Goal: Information Seeking & Learning: Learn about a topic

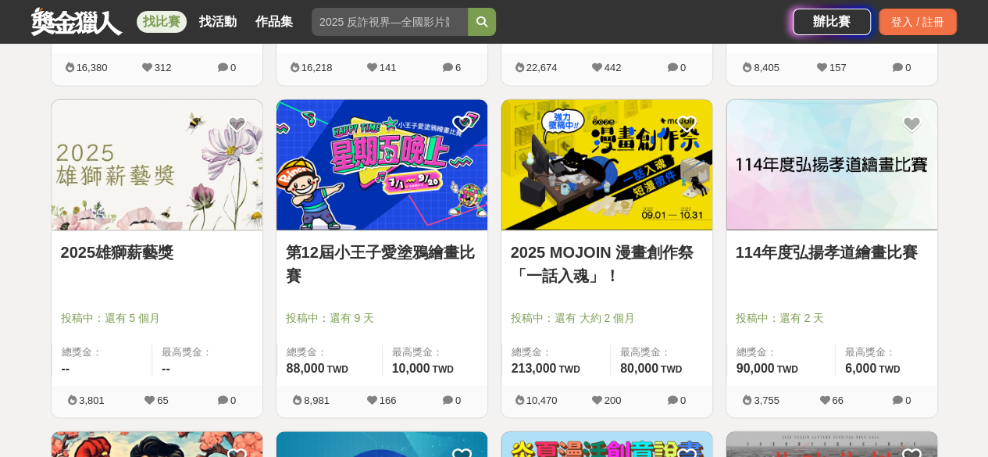
scroll to position [1250, 0]
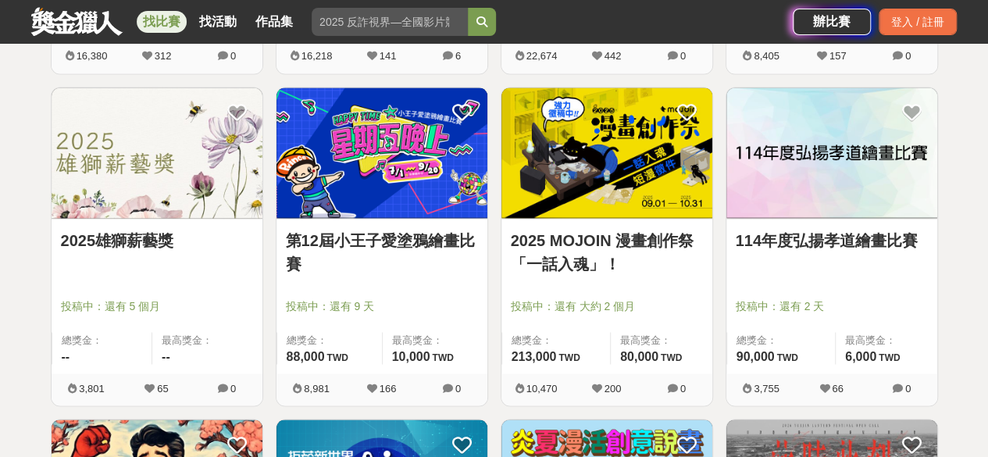
click at [122, 238] on link "2025雄獅薪藝獎" at bounding box center [157, 239] width 192 height 23
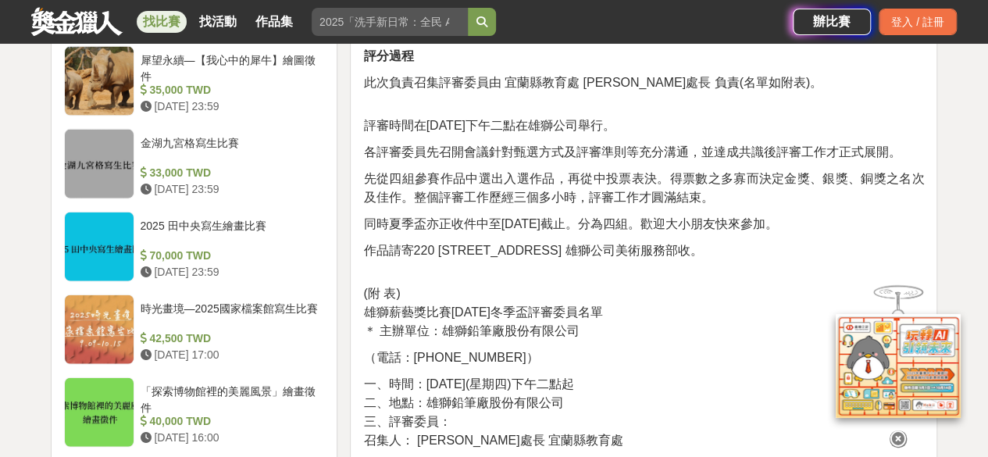
scroll to position [1797, 0]
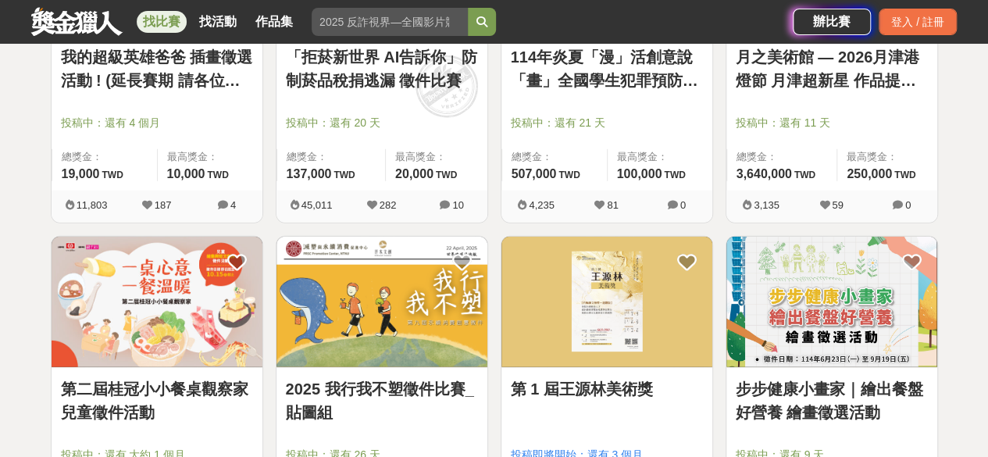
scroll to position [1953, 0]
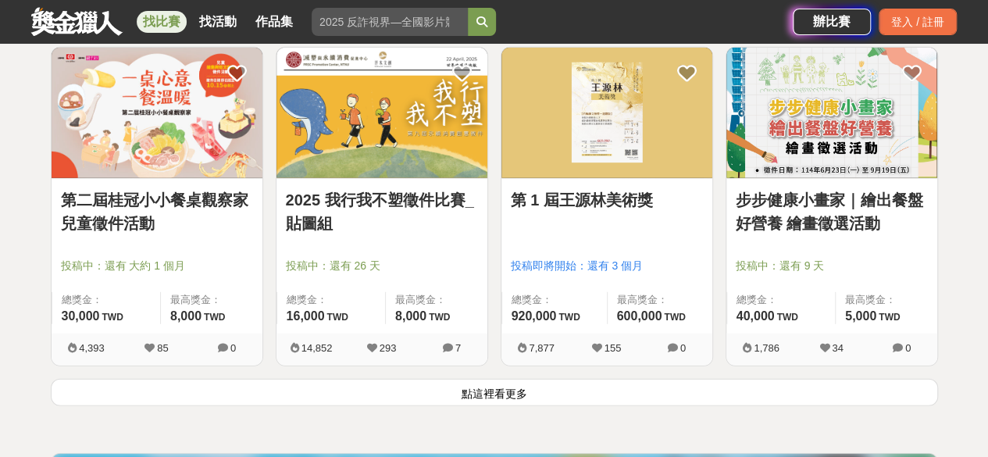
click at [580, 199] on link "第 1 屆王源林美術獎" at bounding box center [607, 199] width 192 height 23
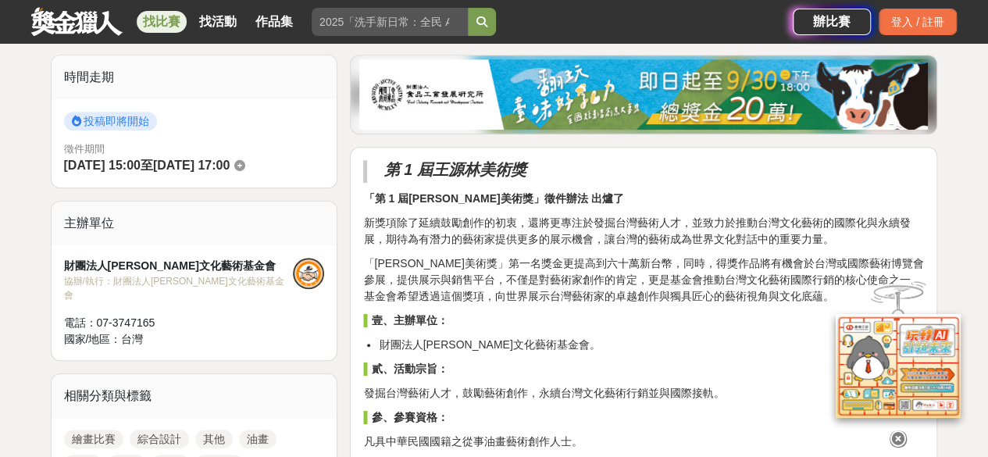
scroll to position [391, 0]
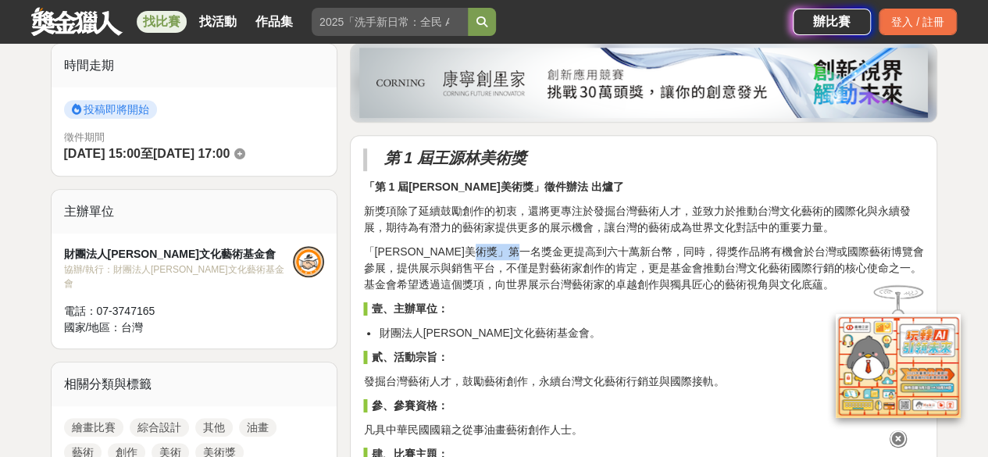
drag, startPoint x: 524, startPoint y: 246, endPoint x: 570, endPoint y: 246, distance: 46.1
click at [570, 246] on p "「[PERSON_NAME]美術獎」第一名獎金更提高到六十萬新台幣，同時，得獎作品將有機會於台灣或國際藝術博覽會參展，提供展示與銷售平台，不僅是對藝術家創作的…" at bounding box center [643, 268] width 561 height 49
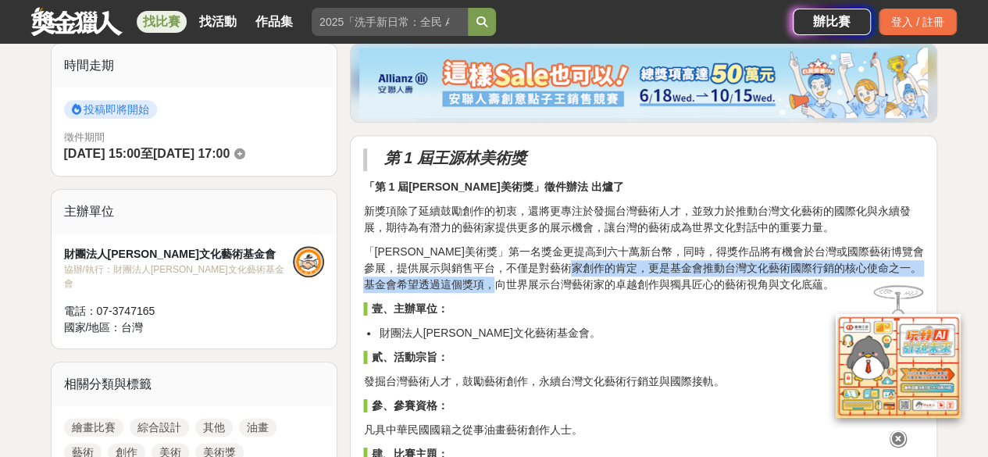
drag, startPoint x: 548, startPoint y: 282, endPoint x: 626, endPoint y: 273, distance: 77.8
click at [626, 273] on p "「[PERSON_NAME]美術獎」第一名獎金更提高到六十萬新台幣，同時，得獎作品將有機會於台灣或國際藝術博覽會參展，提供展示與銷售平台，不僅是對藝術家創作的…" at bounding box center [643, 268] width 561 height 49
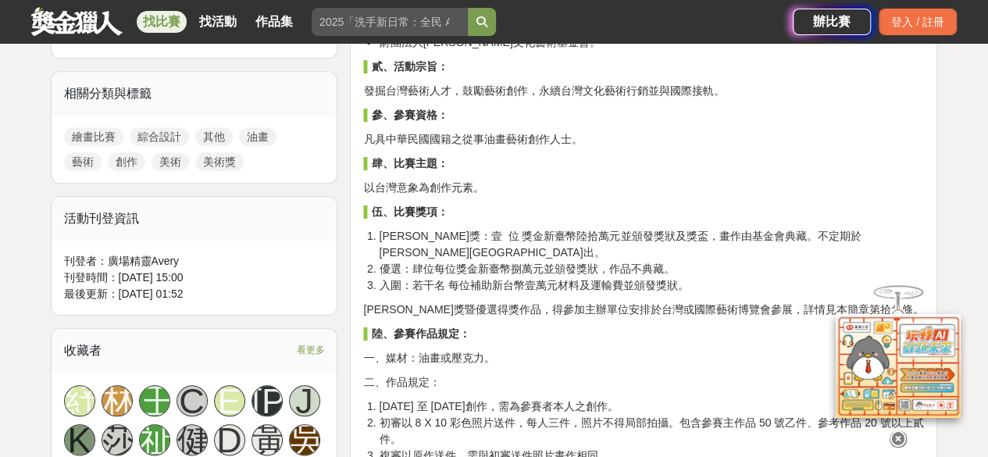
scroll to position [703, 0]
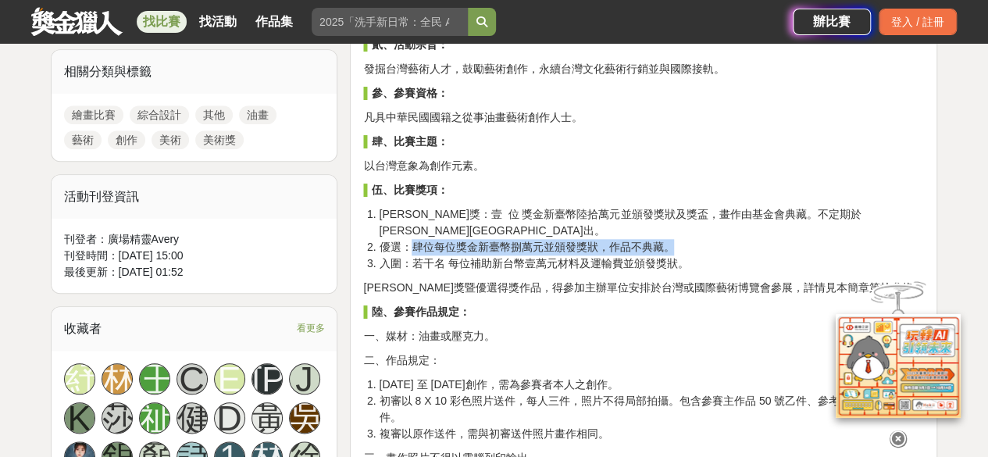
drag, startPoint x: 411, startPoint y: 230, endPoint x: 683, endPoint y: 231, distance: 271.8
click at [683, 239] on li "優選：肆位每位獎金新臺幣捌萬元並頒發獎狀，作品不典藏。" at bounding box center [651, 247] width 545 height 16
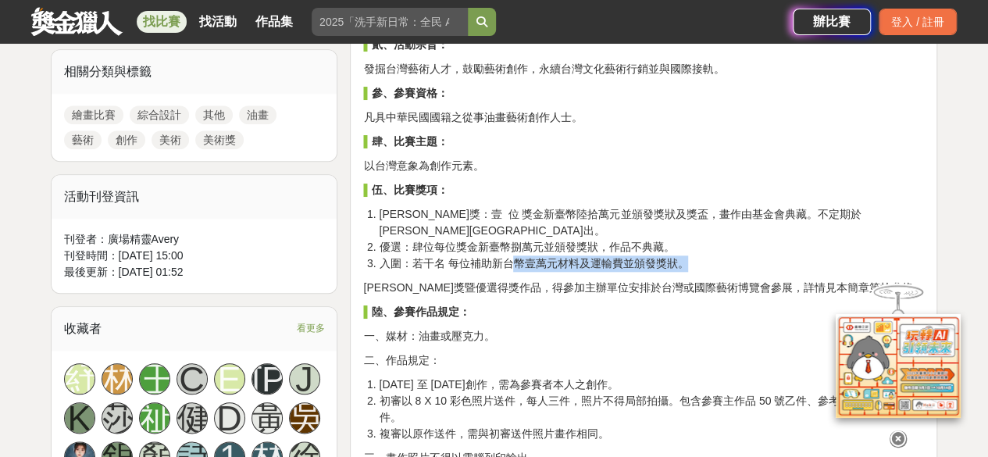
drag, startPoint x: 513, startPoint y: 246, endPoint x: 689, endPoint y: 244, distance: 175.8
click at [689, 255] on li "入圍：若干名 每位補助新台幣壹萬元材料及運輸費並頒發獎狀。" at bounding box center [651, 263] width 545 height 16
drag, startPoint x: 598, startPoint y: 276, endPoint x: 677, endPoint y: 273, distance: 79.7
click at [677, 280] on p "[PERSON_NAME]獎暨優選得獎作品，得參加主辦單位安排於台灣或國際藝術博覽會參展，詳情見本簡章第拾參條。" at bounding box center [643, 288] width 561 height 16
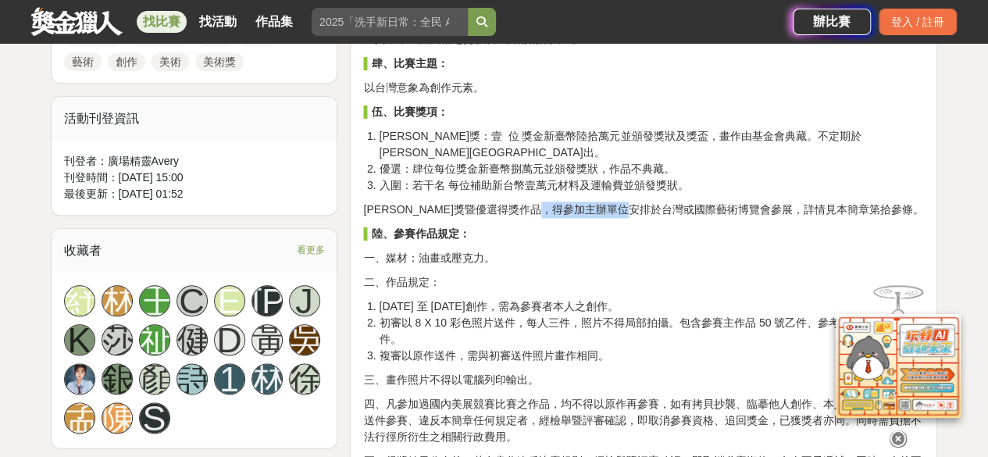
scroll to position [859, 0]
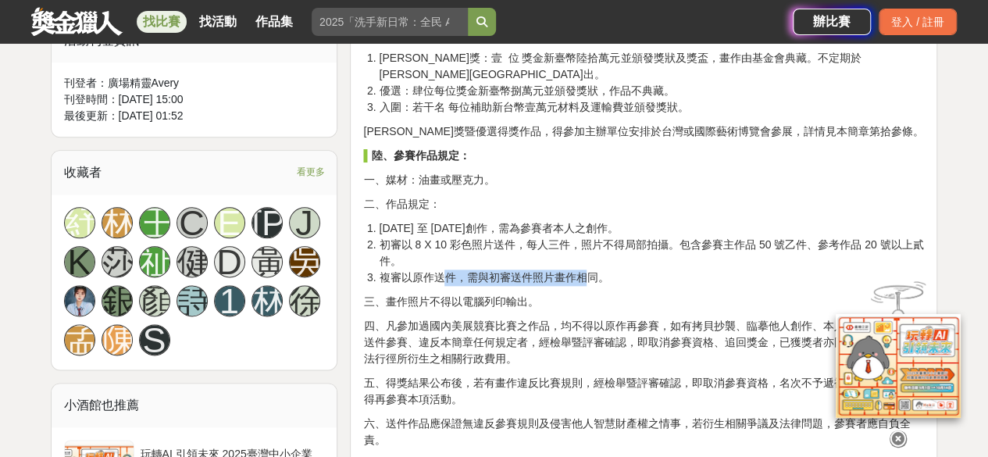
drag, startPoint x: 442, startPoint y: 255, endPoint x: 591, endPoint y: 256, distance: 148.4
click at [591, 269] on li "複審以原作送件，需與初審送件照片畫作相同。" at bounding box center [651, 277] width 545 height 16
drag, startPoint x: 455, startPoint y: 285, endPoint x: 516, endPoint y: 282, distance: 61.0
click at [516, 294] on p "三、畫作照片不得以電腦列印輸出。" at bounding box center [643, 302] width 561 height 16
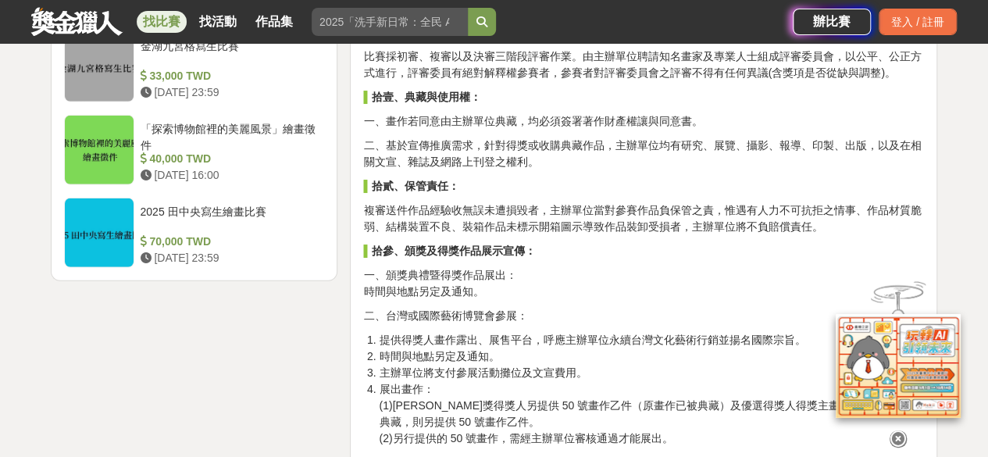
scroll to position [2031, 0]
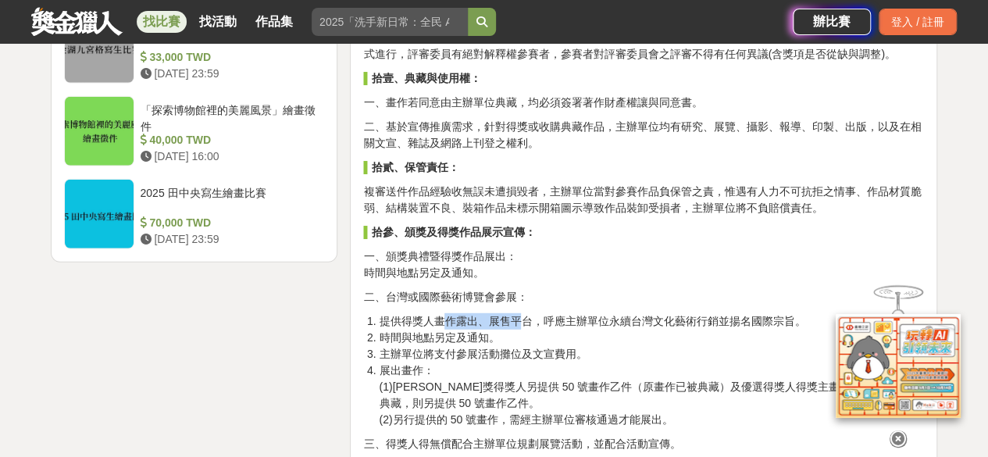
drag, startPoint x: 441, startPoint y: 299, endPoint x: 519, endPoint y: 290, distance: 78.7
drag, startPoint x: 615, startPoint y: 295, endPoint x: 669, endPoint y: 302, distance: 55.1
click at [669, 313] on li "提供得獎人畫作露出、展售平台，呼應主辦單位永續台灣文化藝術行銷並揚名國際宗旨。" at bounding box center [651, 321] width 545 height 16
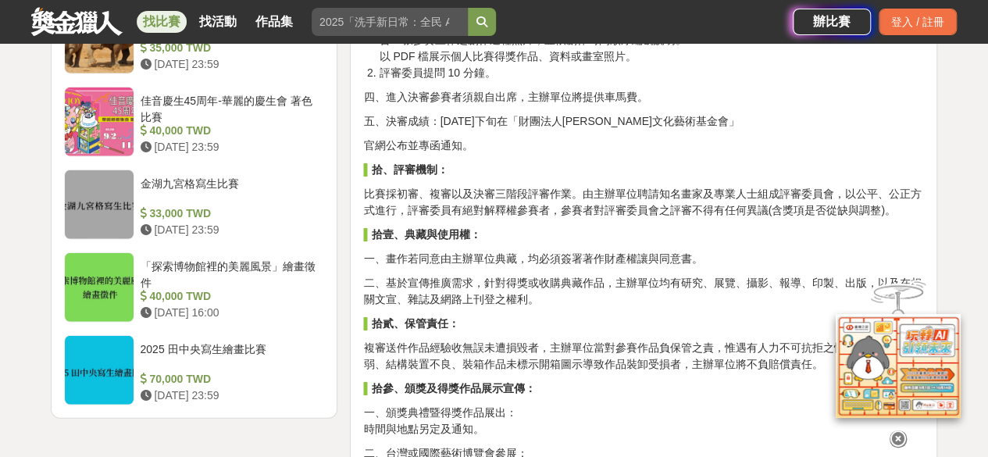
scroll to position [2343, 0]
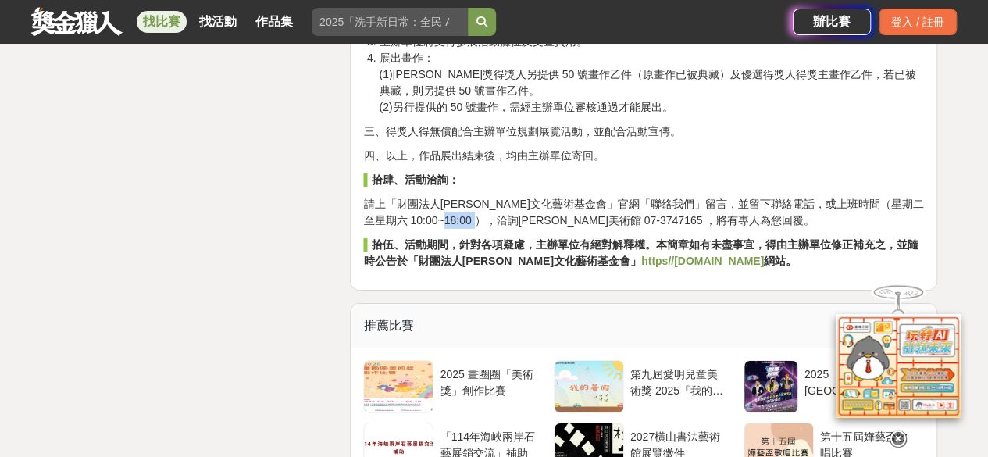
drag, startPoint x: 472, startPoint y: 198, endPoint x: 530, endPoint y: 203, distance: 58.8
click at [530, 203] on p "請上「財團法人[PERSON_NAME]文化藝術基金會」官網「聯絡我們」留言，並留下聯絡電話，或上班時間（星期二至星期六 10:00~18:00 ），洽詢[P…" at bounding box center [643, 212] width 561 height 33
